Goal: Navigation & Orientation: Find specific page/section

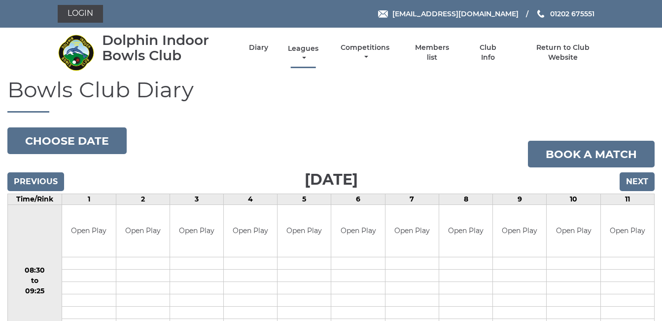
click at [301, 48] on link "Leagues" at bounding box center [304, 53] width 36 height 19
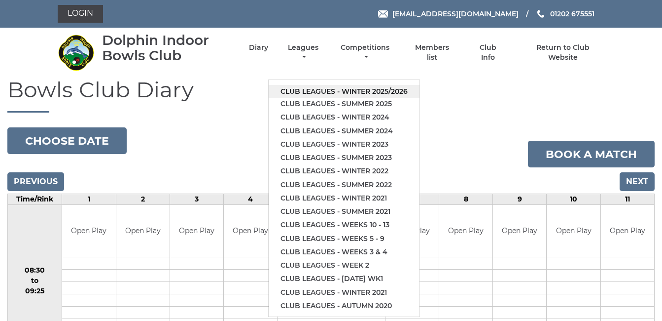
click at [366, 87] on link "Club leagues - Winter 2025/2026" at bounding box center [344, 91] width 151 height 13
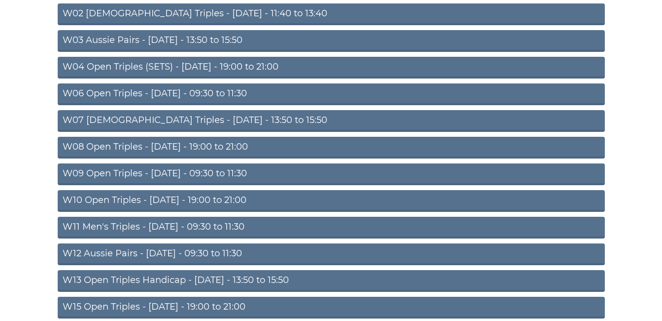
scroll to position [168, 0]
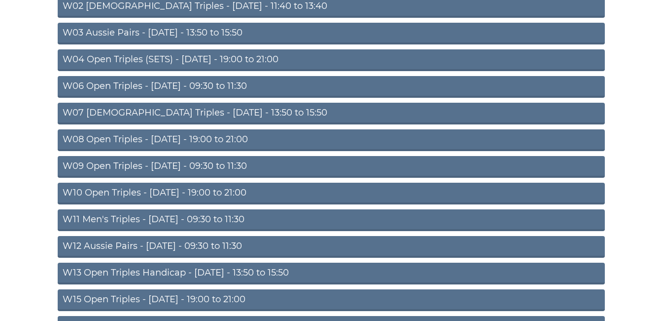
click at [209, 220] on link "W11 Men's Triples - [DATE] - 09:30 to 11:30" at bounding box center [331, 220] width 547 height 22
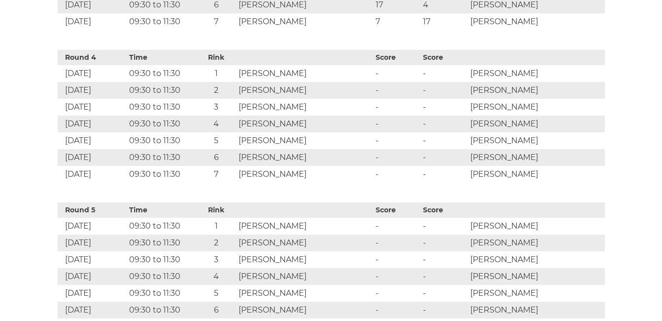
scroll to position [986, 0]
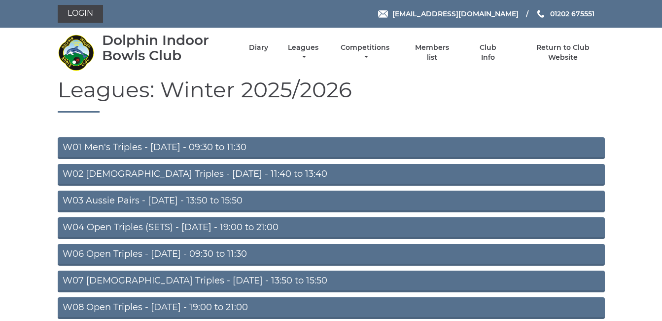
scroll to position [163, 0]
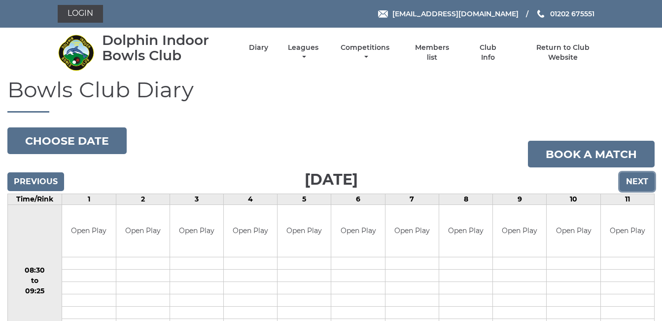
click at [639, 181] on input "Next" at bounding box center [637, 181] width 35 height 19
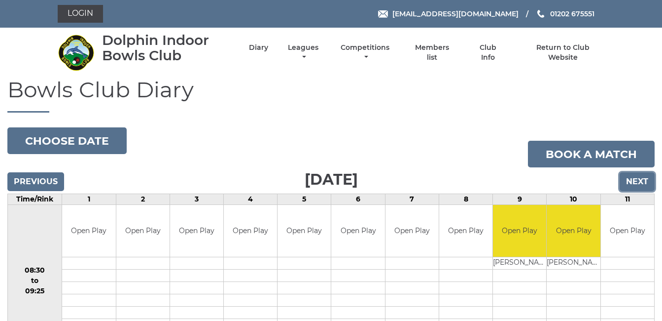
click at [635, 181] on input "Next" at bounding box center [637, 181] width 35 height 19
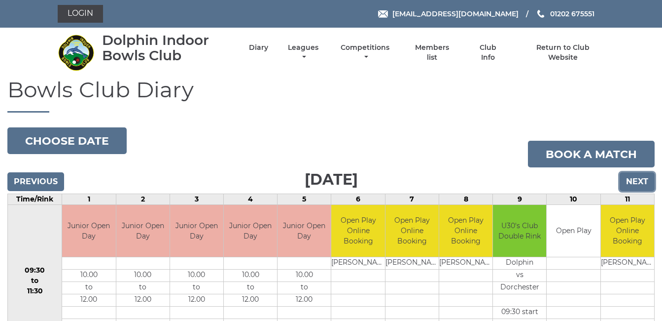
click at [643, 175] on input "Next" at bounding box center [637, 181] width 35 height 19
